Goal: Find contact information: Find contact information

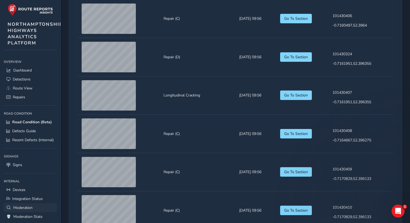
scroll to position [46, 0]
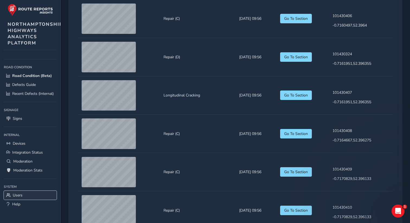
click at [14, 196] on span "Users" at bounding box center [18, 195] width 10 height 5
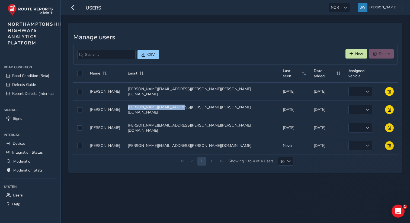
drag, startPoint x: 144, startPoint y: 103, endPoint x: 190, endPoint y: 103, distance: 46.3
click at [190, 103] on td "Email Email [PERSON_NAME][EMAIL_ADDRESS][PERSON_NAME][PERSON_NAME][DOMAIN_NAME]" at bounding box center [201, 110] width 155 height 18
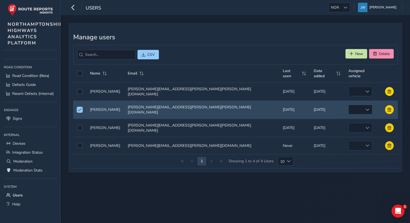
click at [179, 218] on div "Manage users CSV New Delete Name Email Last seen Date added Assigned vehicle Na…" at bounding box center [235, 119] width 349 height 208
drag, startPoint x: 145, startPoint y: 104, endPoint x: 186, endPoint y: 105, distance: 40.9
click at [186, 105] on td "Email Email [PERSON_NAME][EMAIL_ADDRESS][PERSON_NAME][PERSON_NAME][DOMAIN_NAME]" at bounding box center [201, 110] width 155 height 18
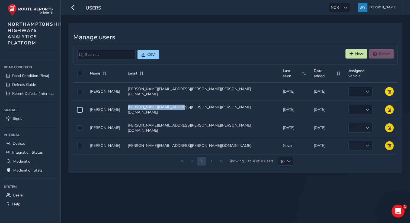
copy td "[PERSON_NAME][EMAIL_ADDRESS][PERSON_NAME][PERSON_NAME][DOMAIN_NAME]"
drag, startPoint x: 143, startPoint y: 121, endPoint x: 187, endPoint y: 122, distance: 44.2
click at [187, 122] on td "Email Email [PERSON_NAME][EMAIL_ADDRESS][PERSON_NAME][PERSON_NAME][DOMAIN_NAME]" at bounding box center [201, 128] width 155 height 18
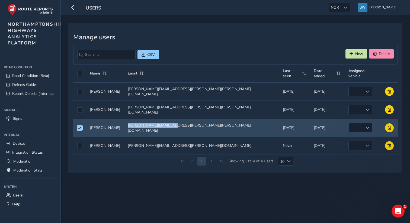
copy td "[PERSON_NAME][EMAIL_ADDRESS][PERSON_NAME][PERSON_NAME][DOMAIN_NAME]"
